Goal: Navigation & Orientation: Find specific page/section

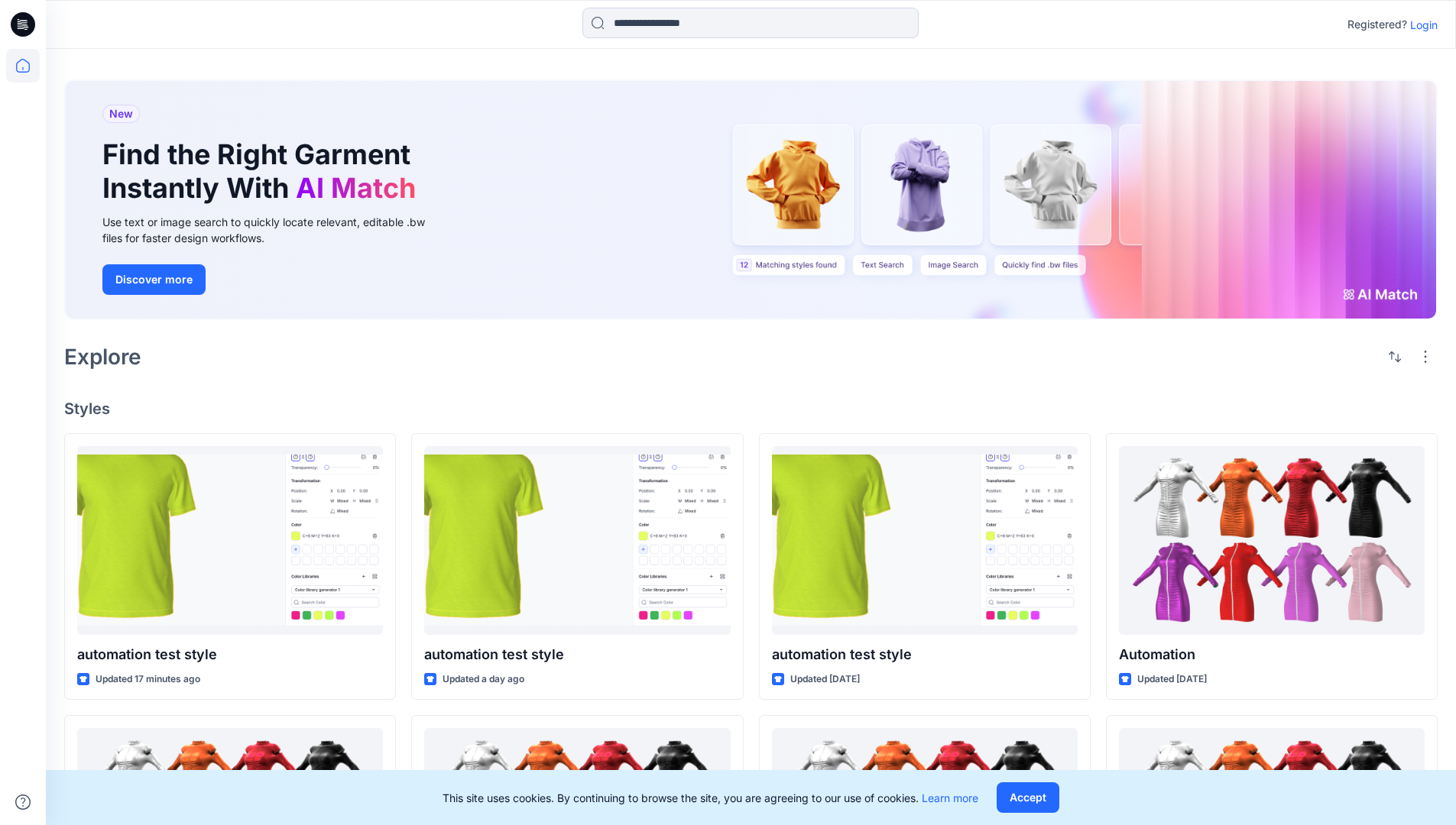
click at [1420, 24] on p "Login" at bounding box center [1423, 24] width 28 height 16
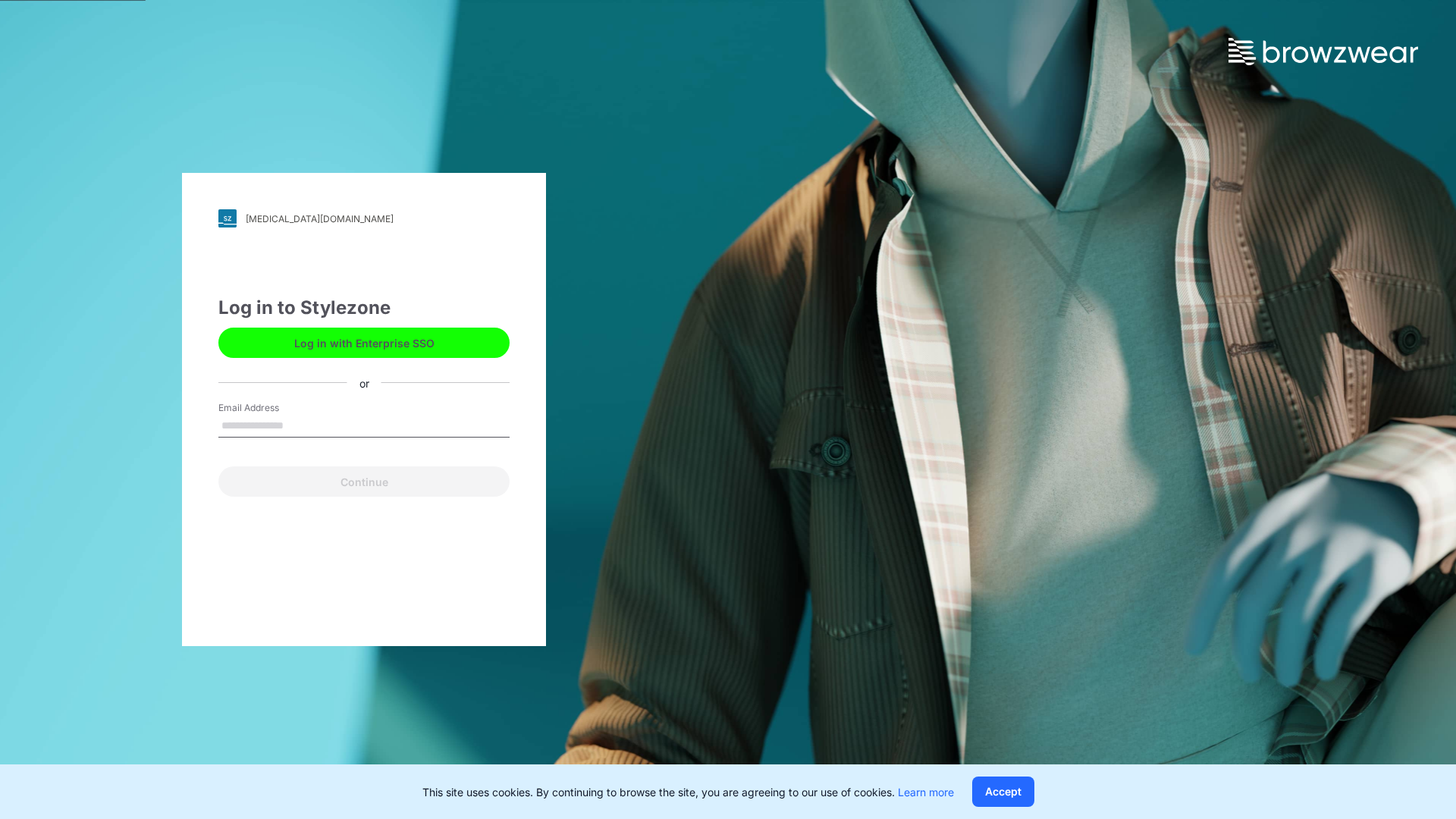
click at [299, 425] on input "Email Address" at bounding box center [364, 426] width 291 height 23
type input "**********"
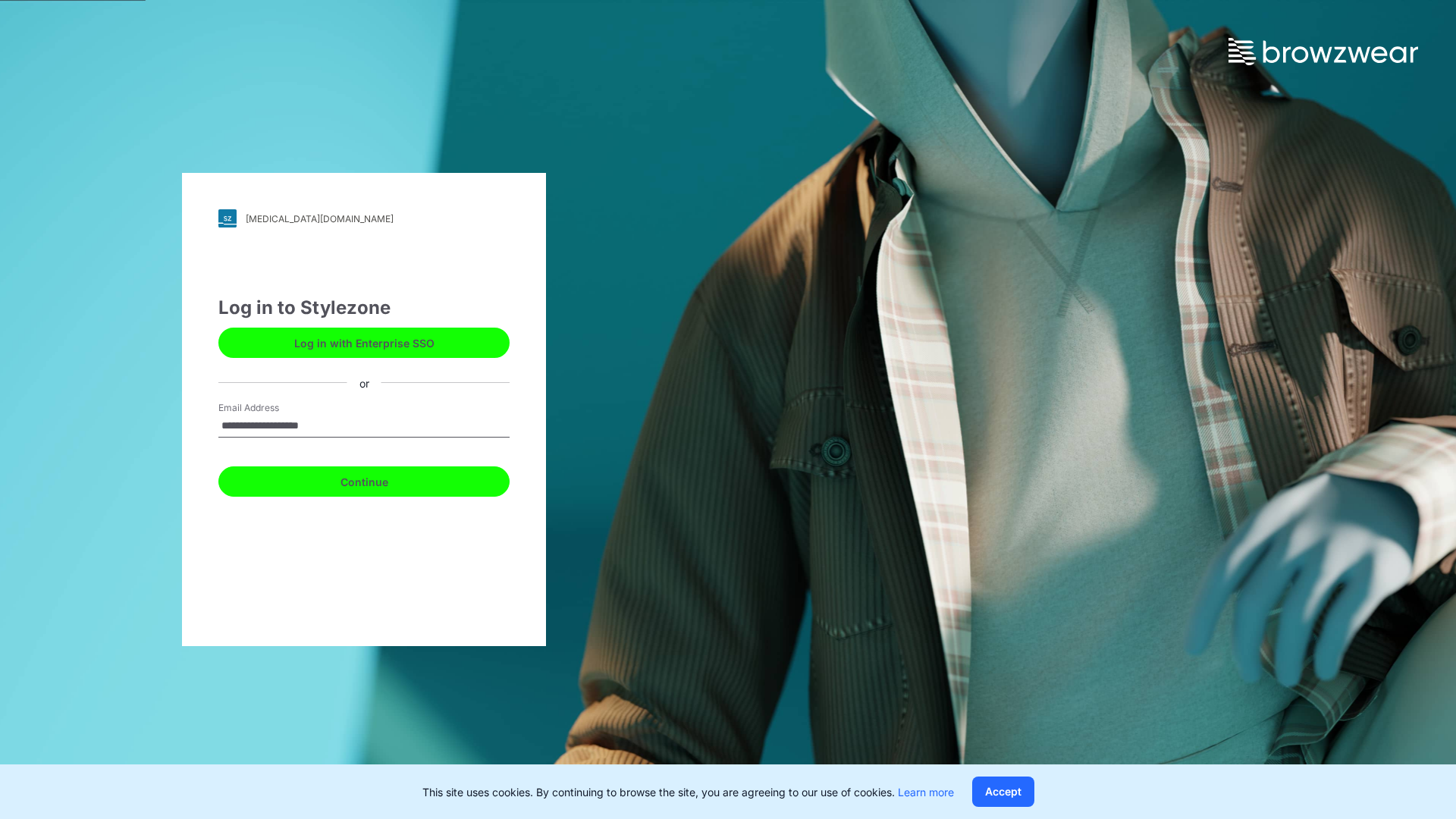
click at [380, 479] on button "Continue" at bounding box center [364, 481] width 291 height 30
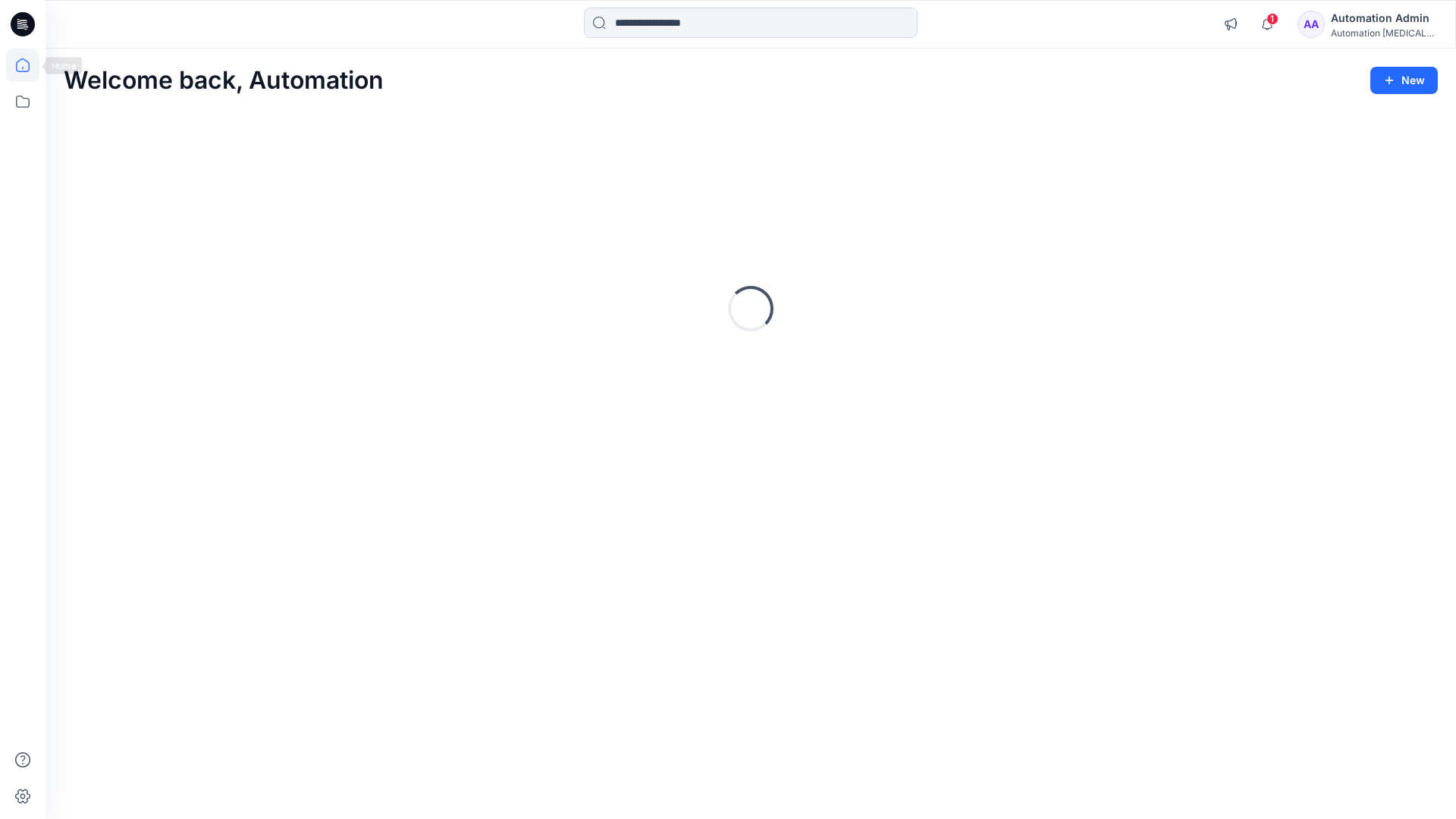
click at [29, 66] on icon at bounding box center [22, 65] width 14 height 14
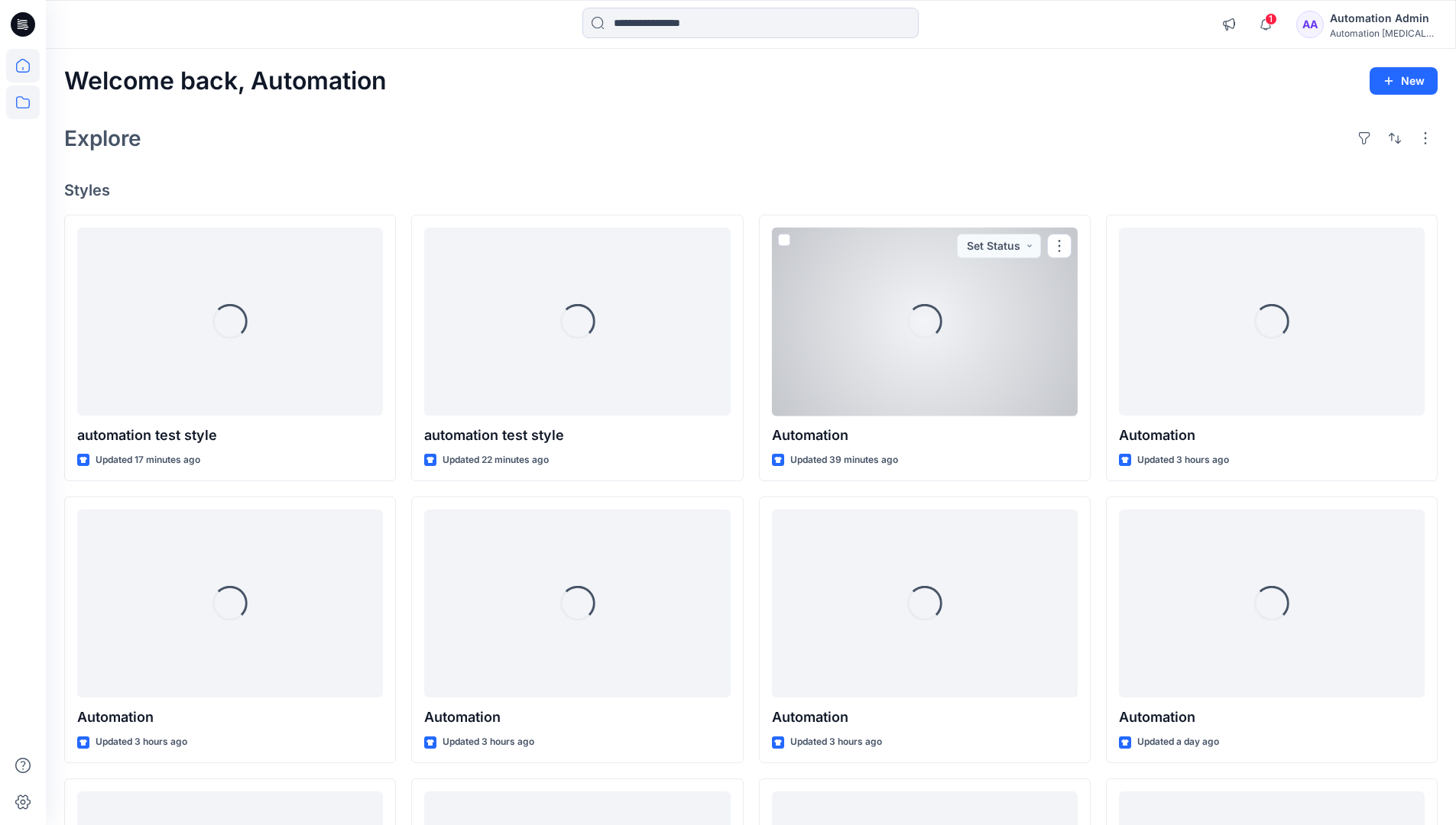
click at [23, 100] on icon at bounding box center [22, 101] width 14 height 12
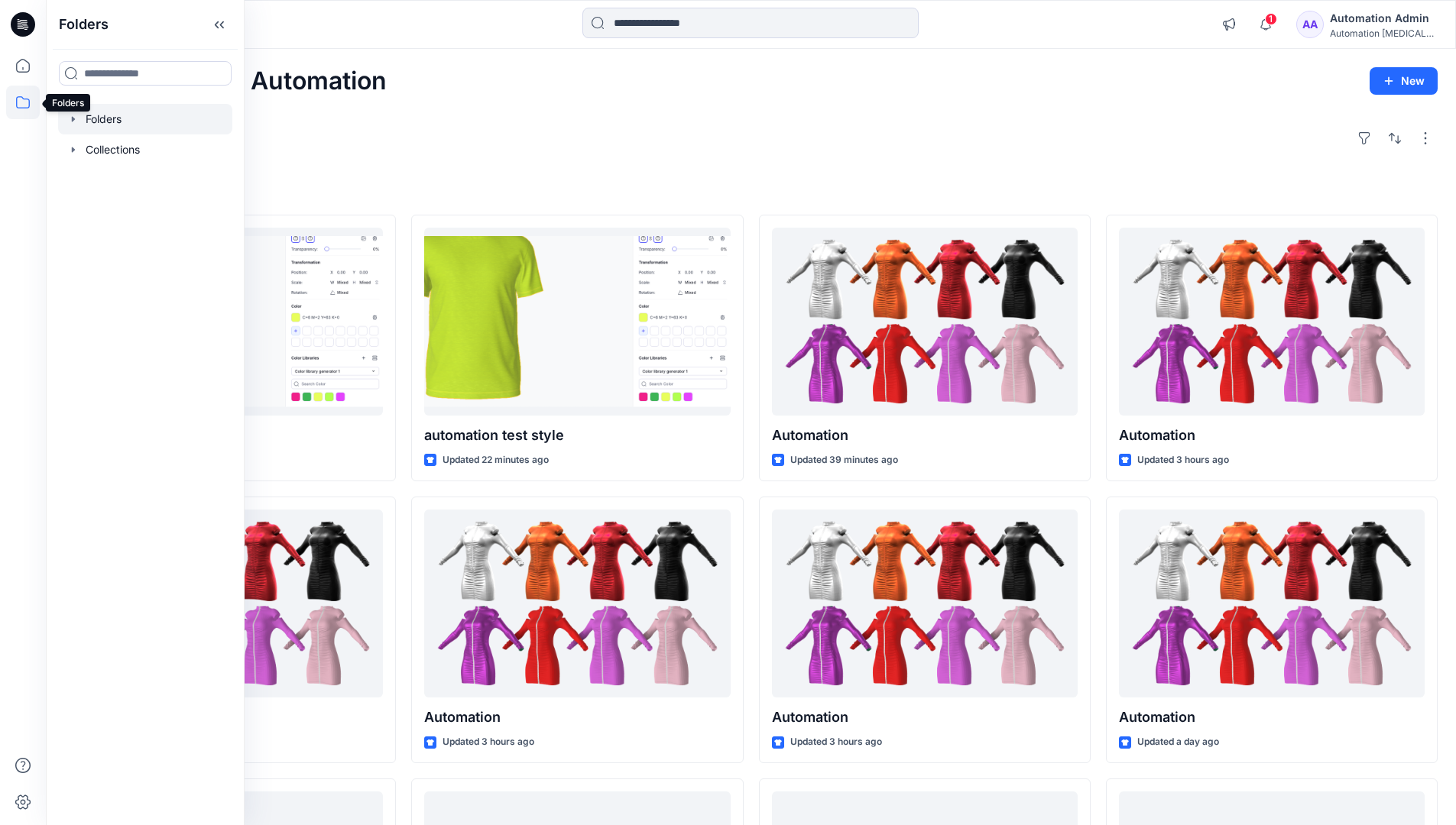
click at [112, 118] on div at bounding box center [144, 119] width 174 height 31
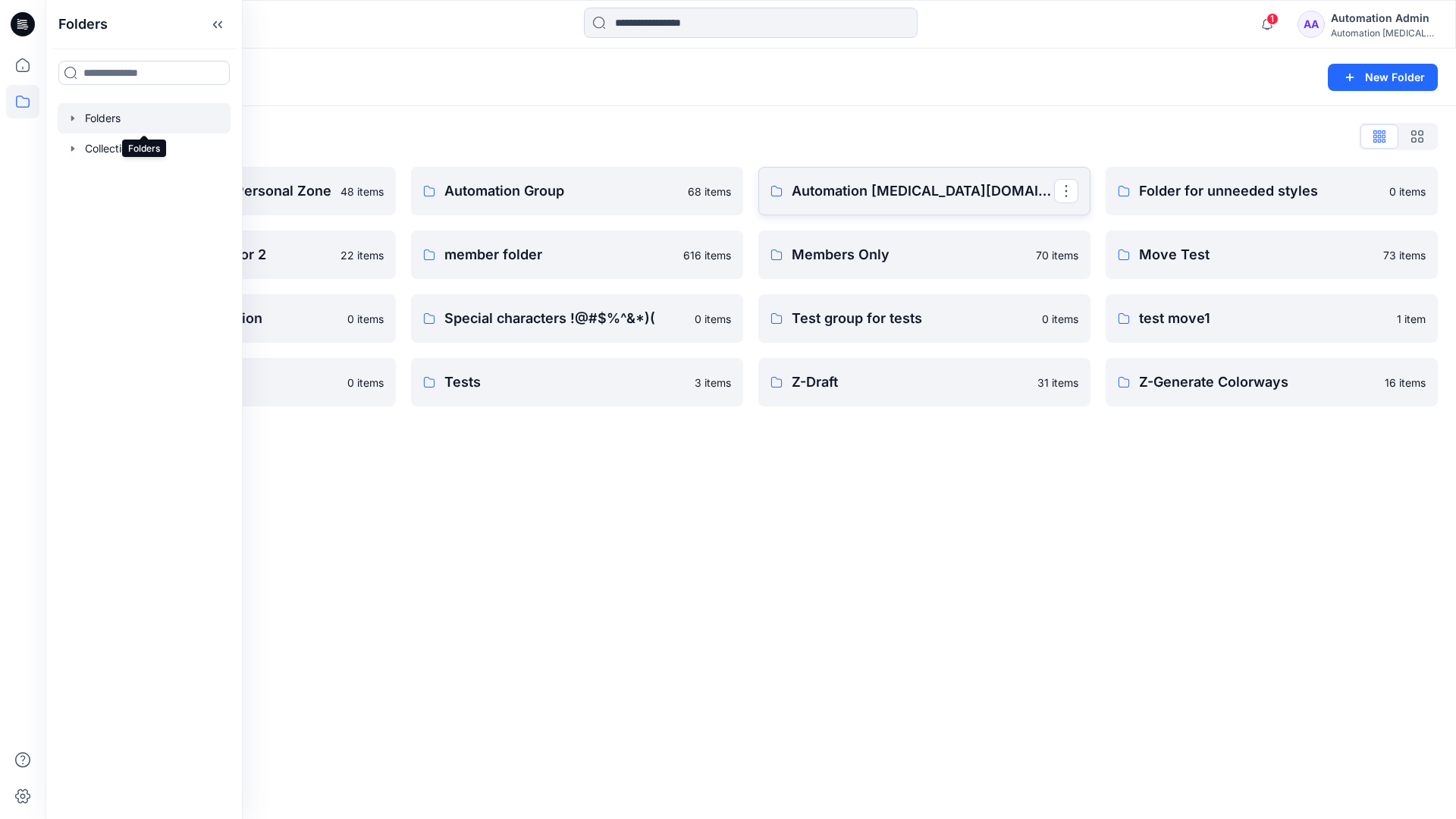
click at [871, 198] on p "Automation testim.io" at bounding box center [922, 190] width 262 height 21
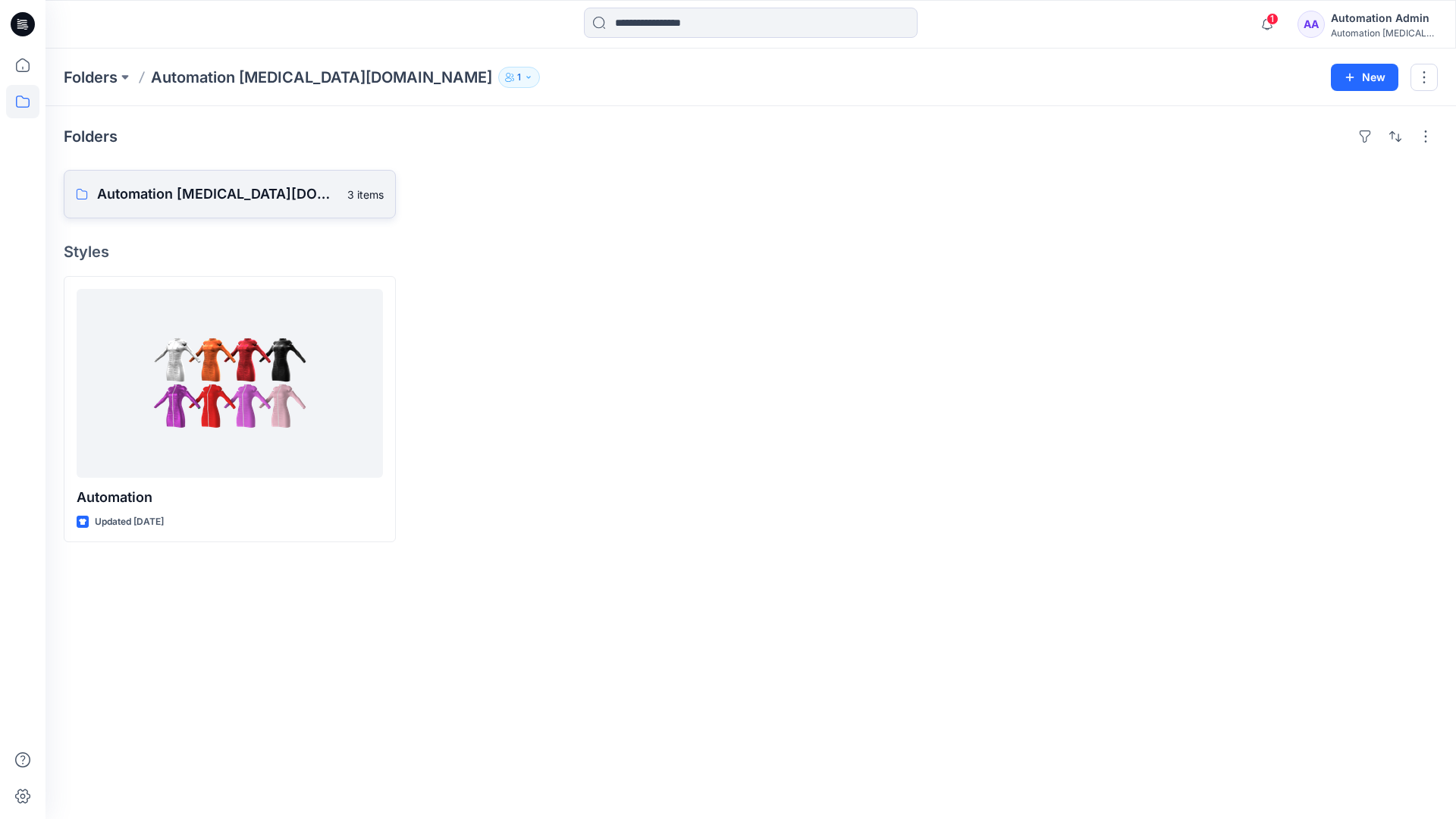
click at [214, 200] on p "Automation testim.io Board" at bounding box center [217, 194] width 241 height 21
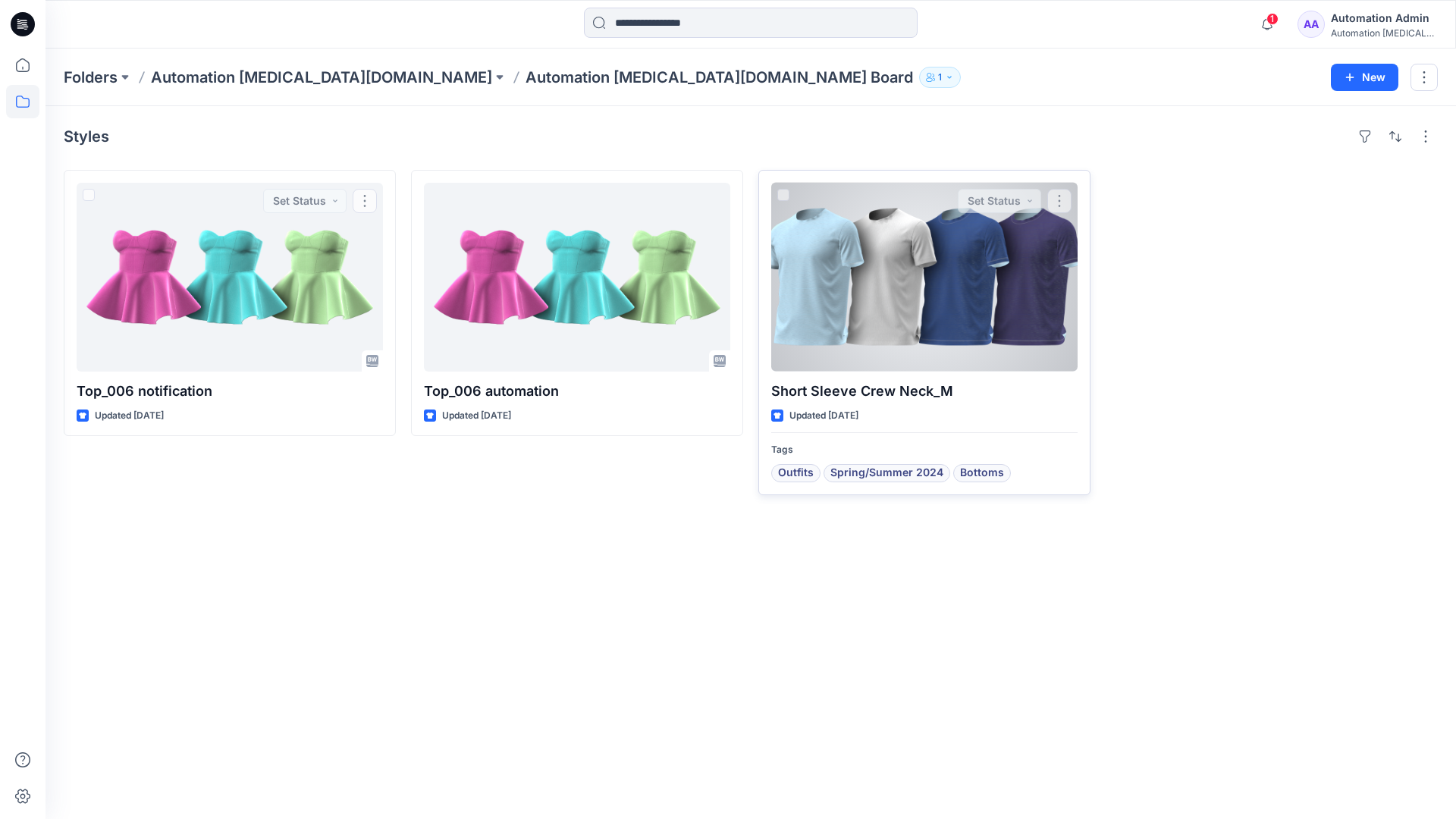
click at [868, 291] on div at bounding box center [924, 277] width 307 height 188
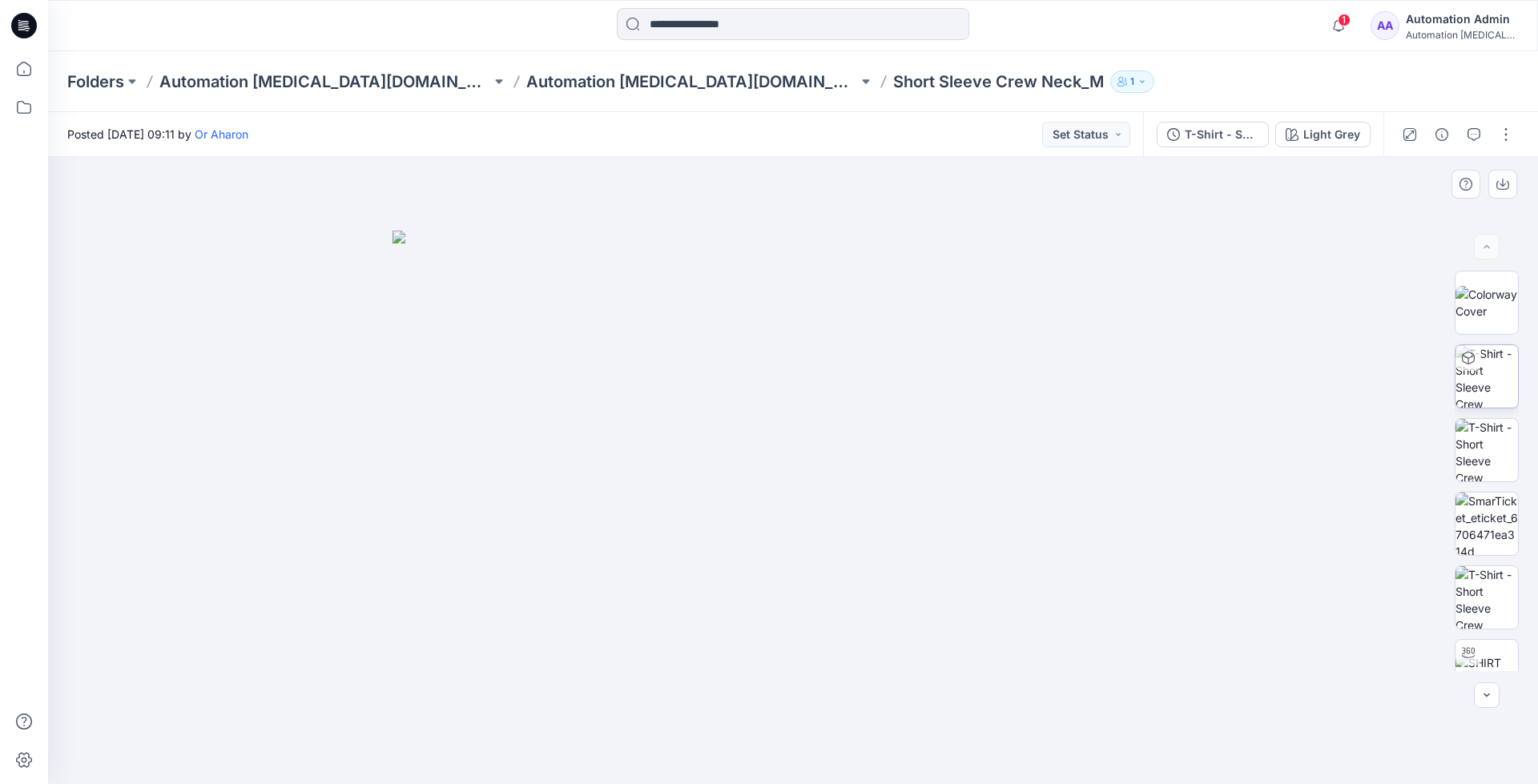
click at [1484, 379] on img at bounding box center [1486, 376] width 62 height 62
